Goal: Information Seeking & Learning: Learn about a topic

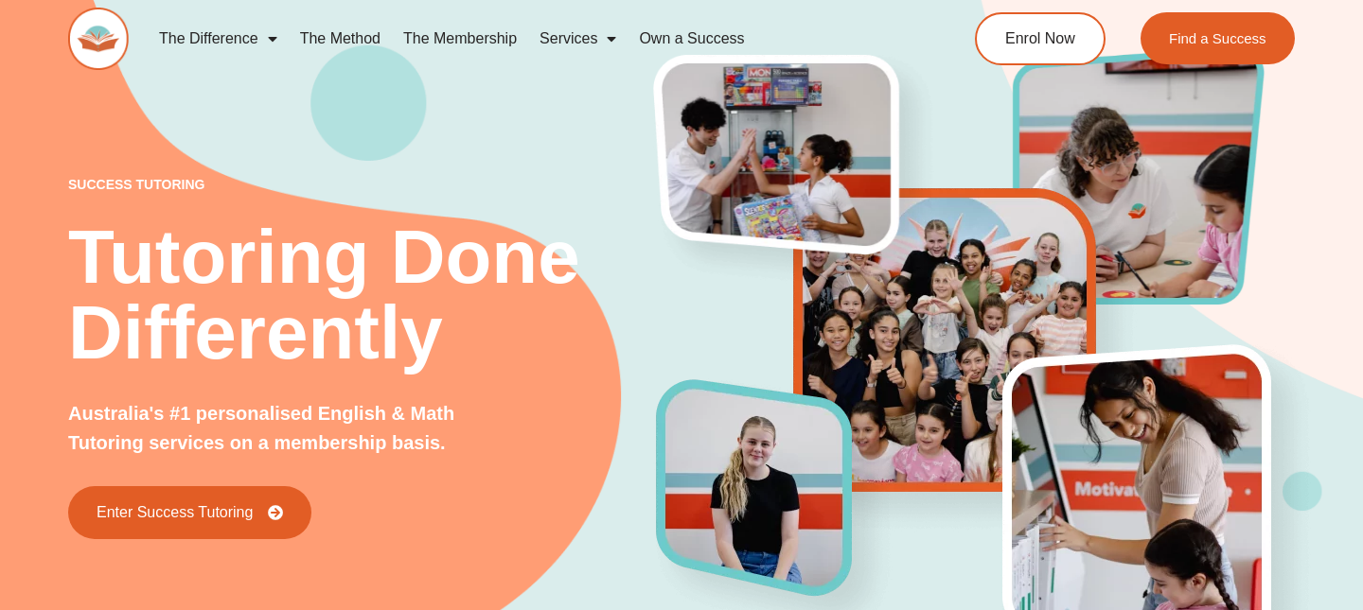
click at [723, 41] on link "Own a Success" at bounding box center [692, 39] width 128 height 44
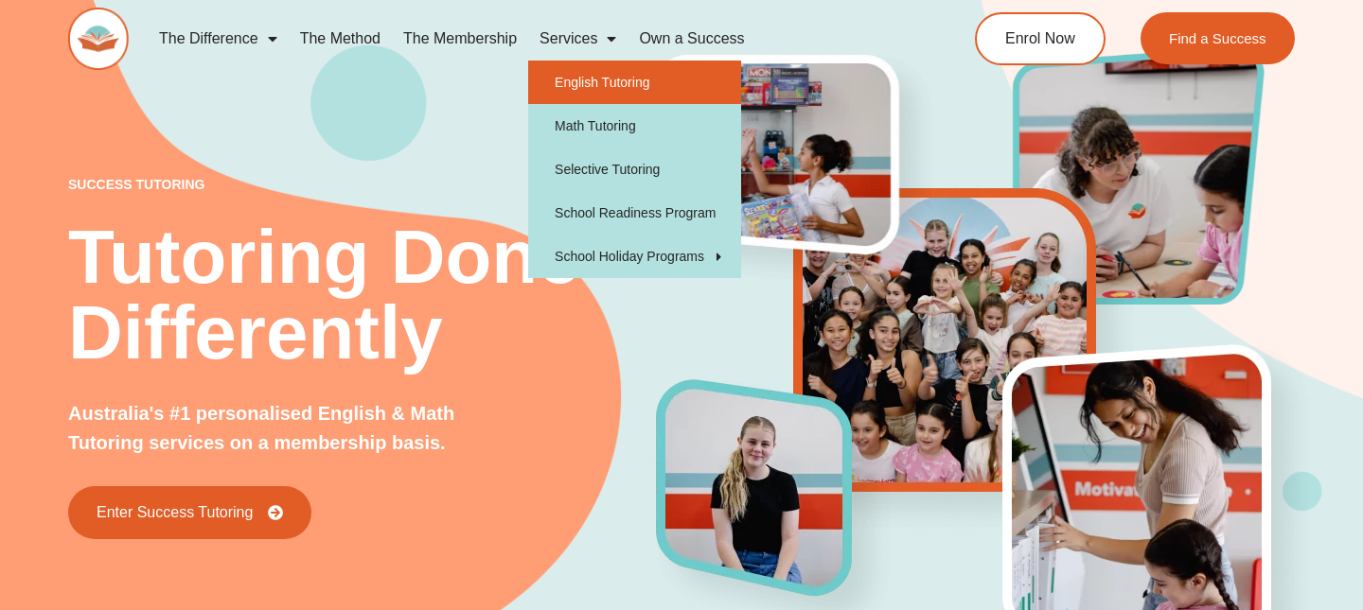
click at [597, 83] on link "English Tutoring" at bounding box center [634, 83] width 213 height 44
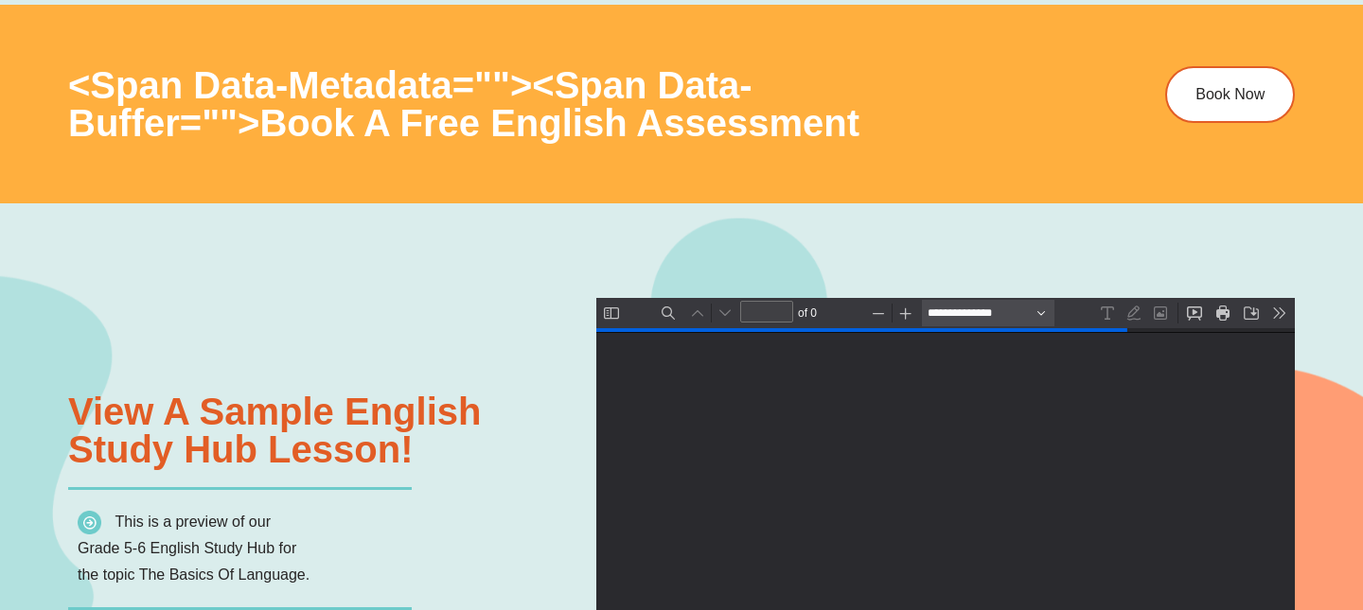
type input "*"
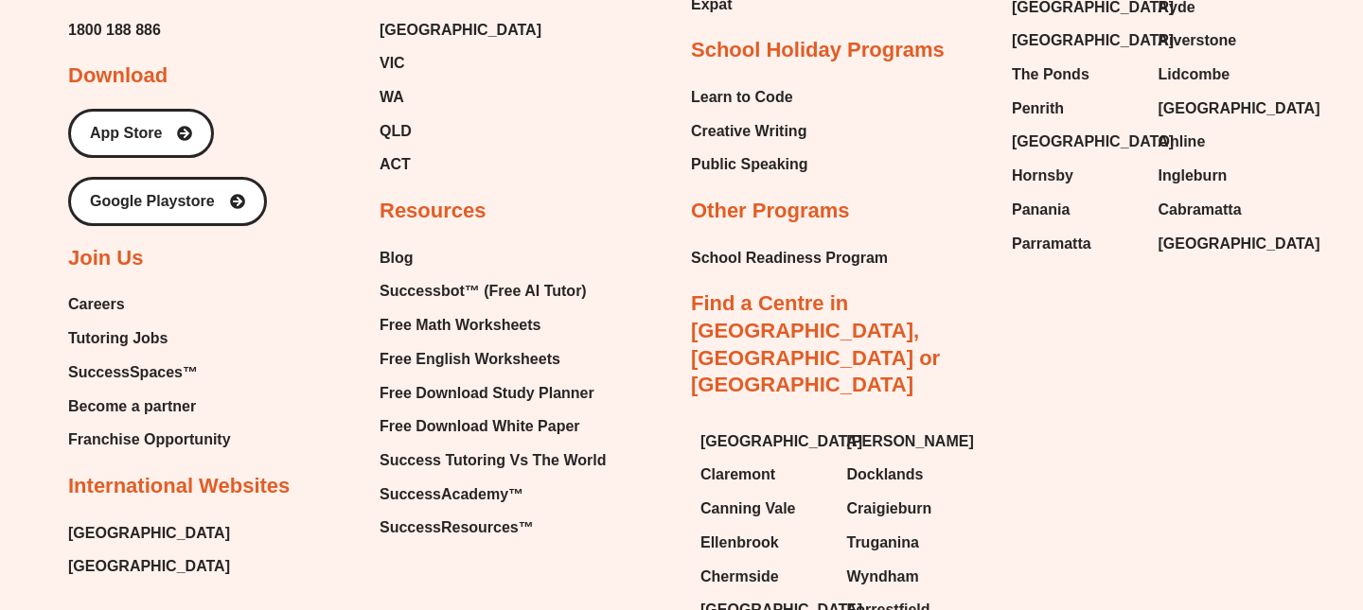
scroll to position [7469, 0]
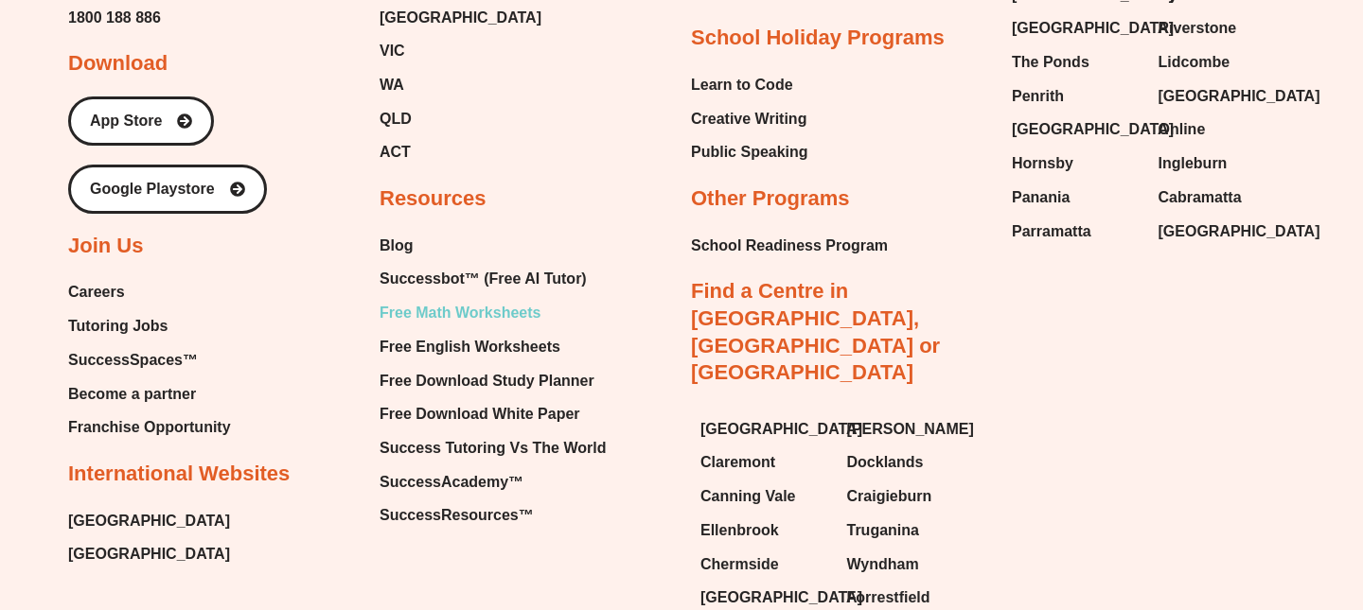
click at [499, 310] on span "Free Math Worksheets" at bounding box center [460, 313] width 161 height 28
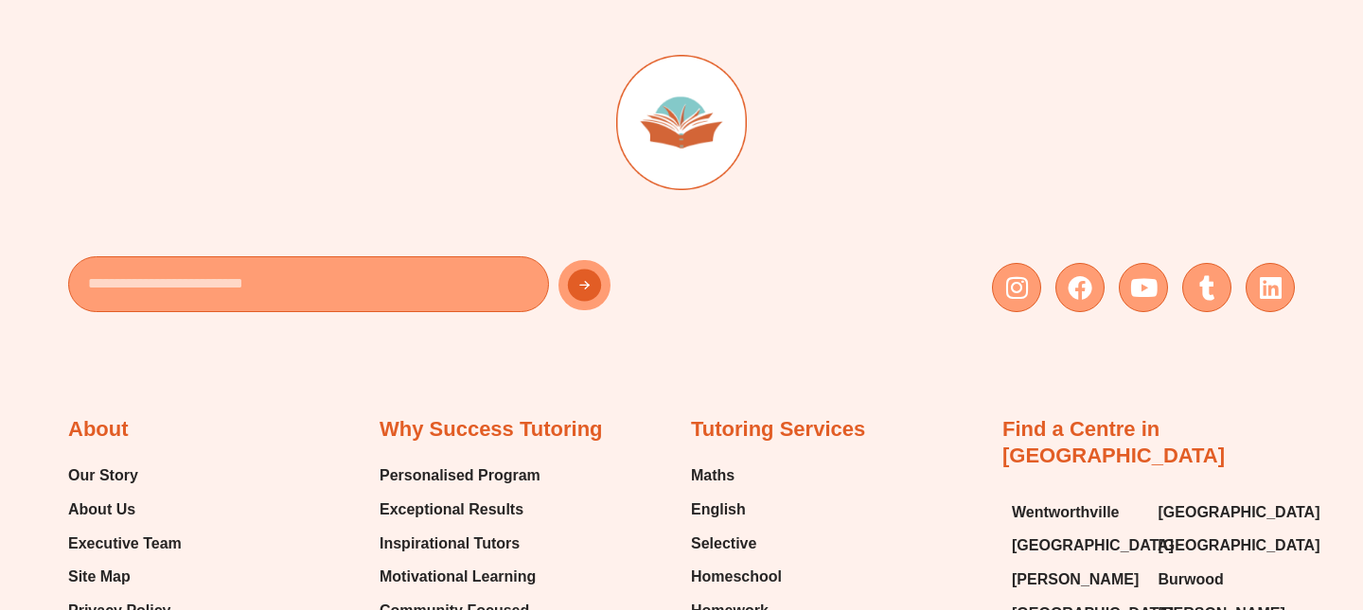
scroll to position [13687, 0]
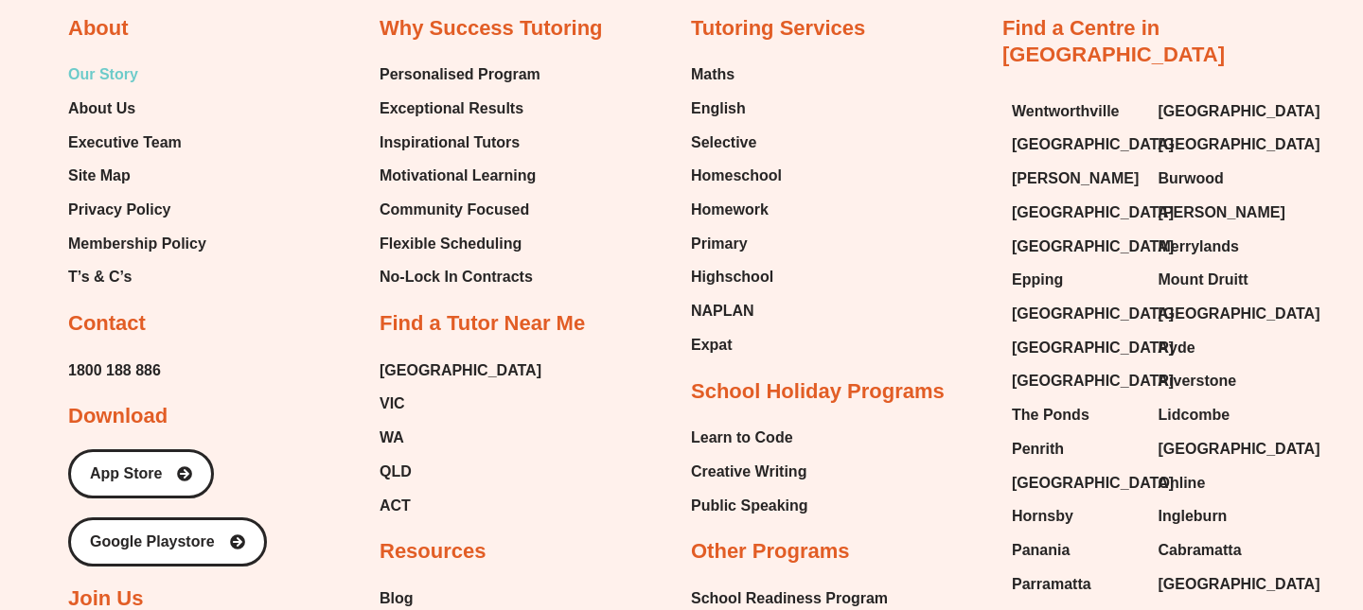
click at [101, 89] on span "Our Story" at bounding box center [103, 75] width 70 height 28
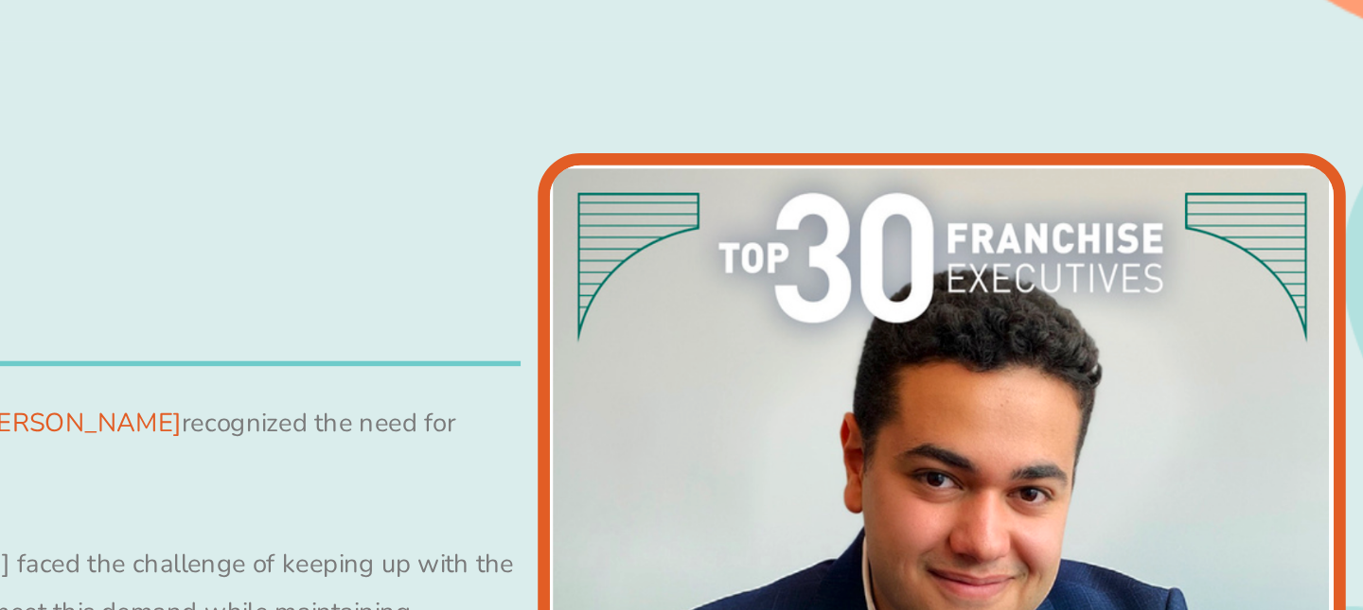
scroll to position [717, 0]
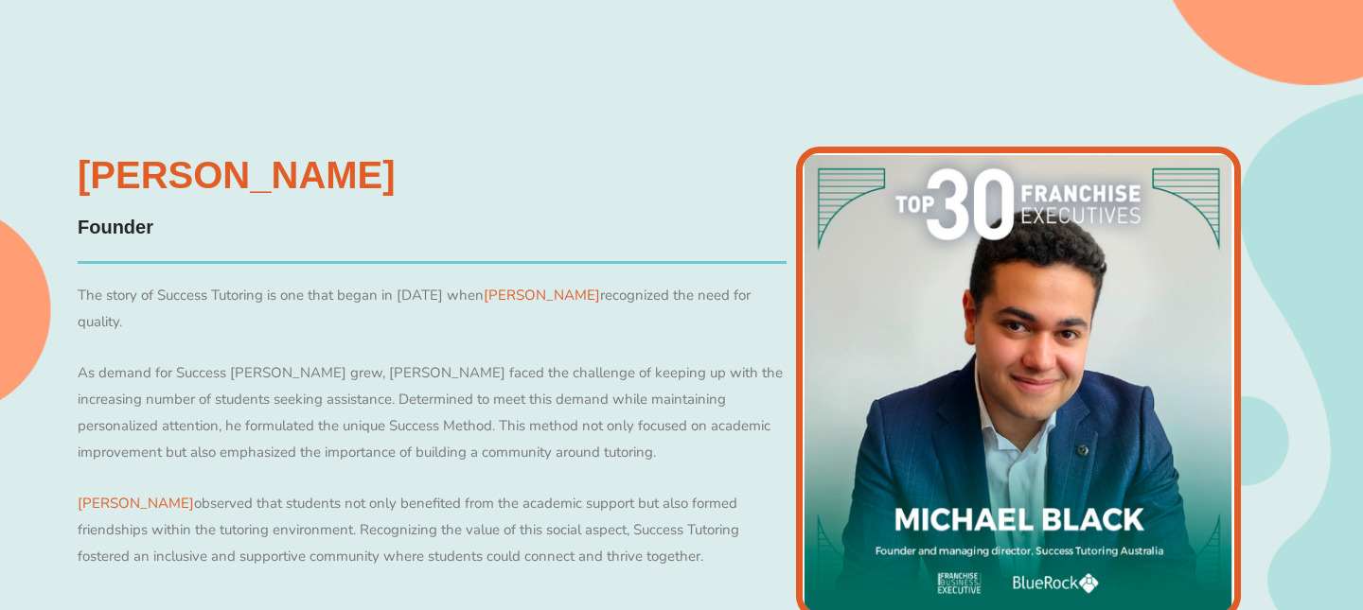
click at [601, 491] on p "Michael observed that students not only benefited from the academic support but…" at bounding box center [432, 531] width 709 height 80
click at [110, 494] on link "Michael" at bounding box center [136, 503] width 116 height 19
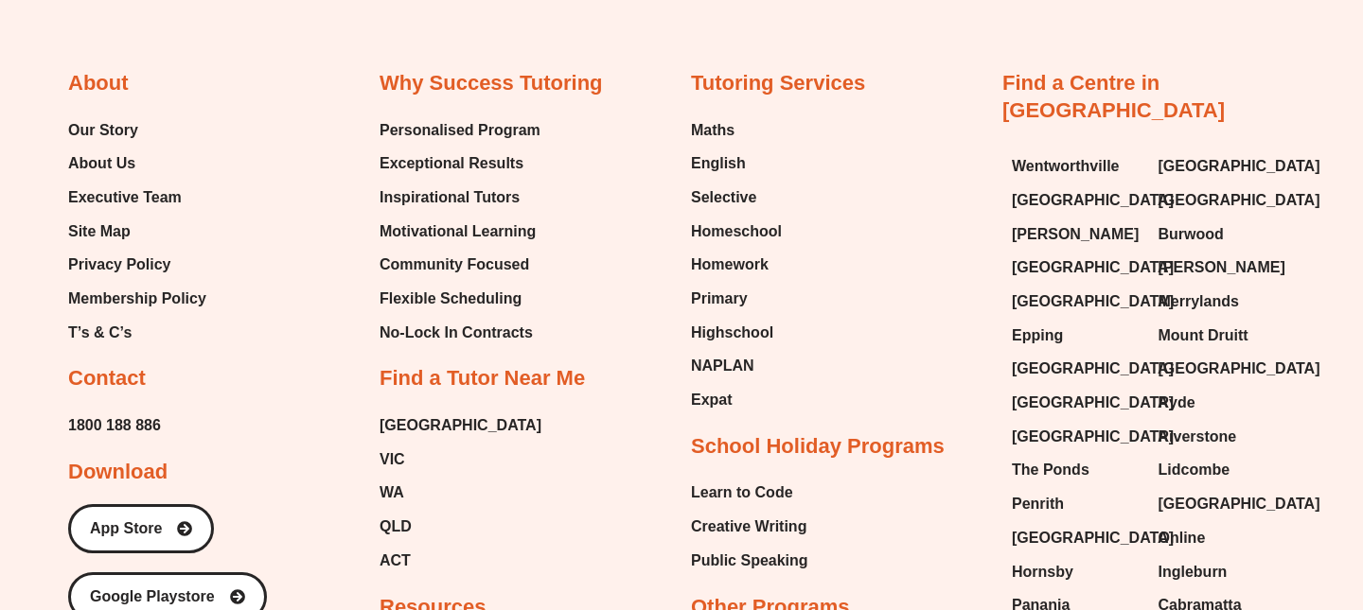
scroll to position [2653, 0]
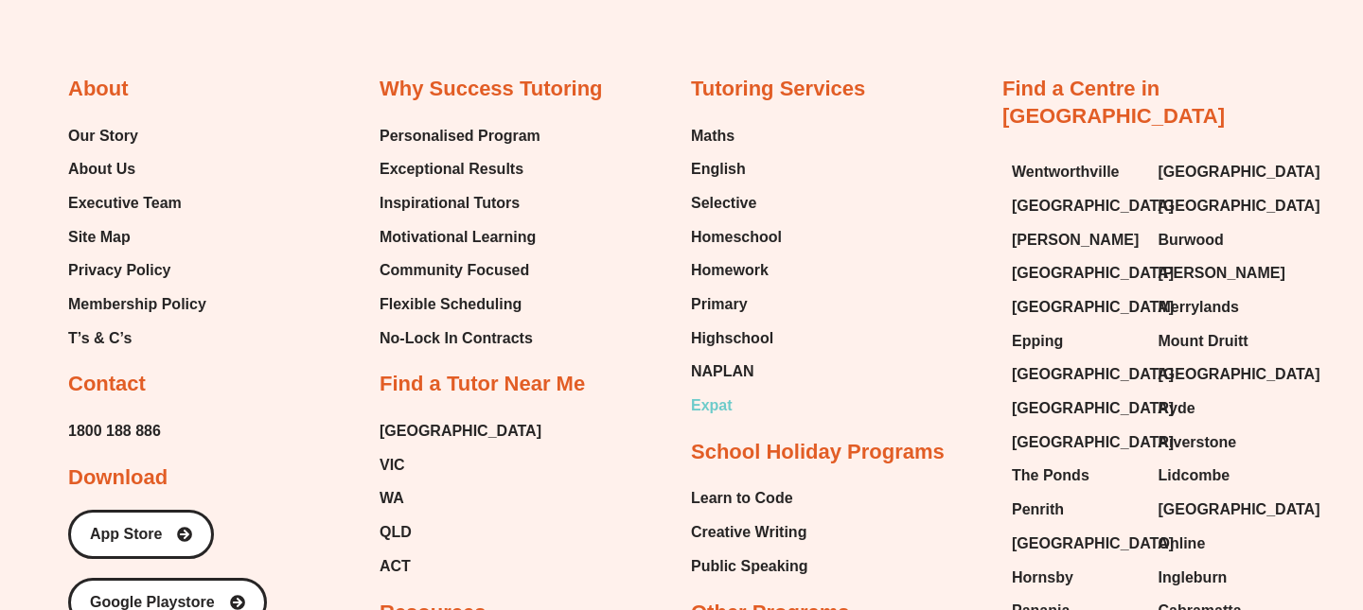
click at [720, 420] on span "Expat" at bounding box center [712, 406] width 42 height 28
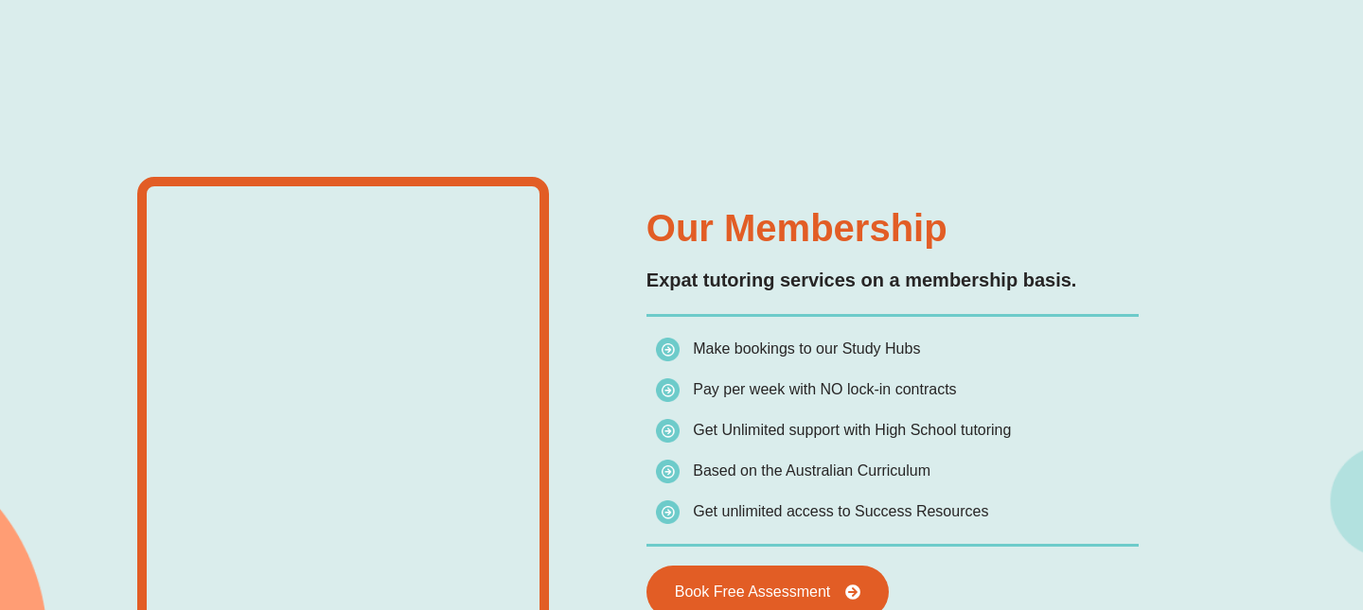
scroll to position [6190, 0]
